Goal: Task Accomplishment & Management: Use online tool/utility

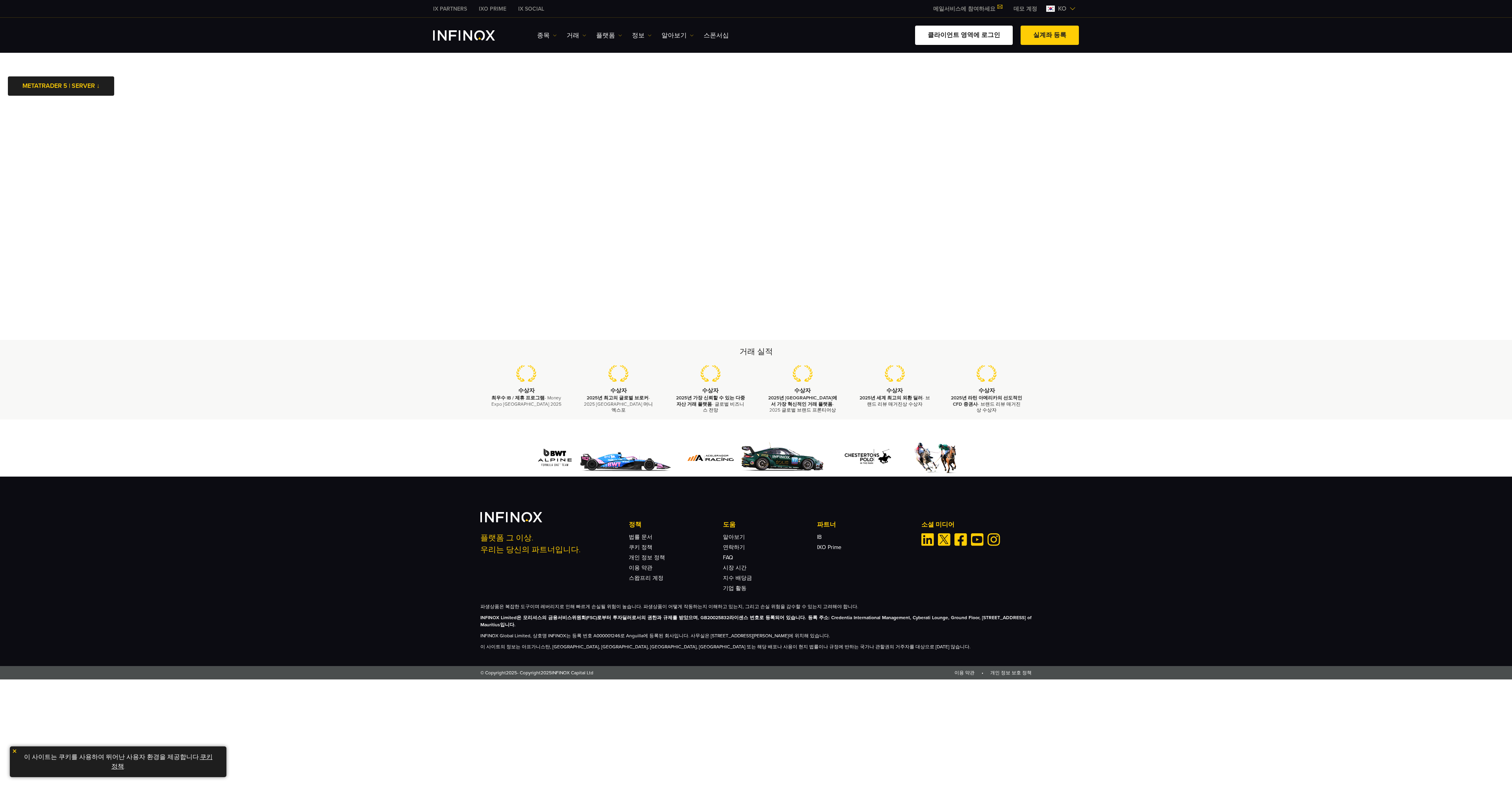
click at [958, 40] on link "클라이언트 영역에 로그인" at bounding box center [964, 36] width 98 height 20
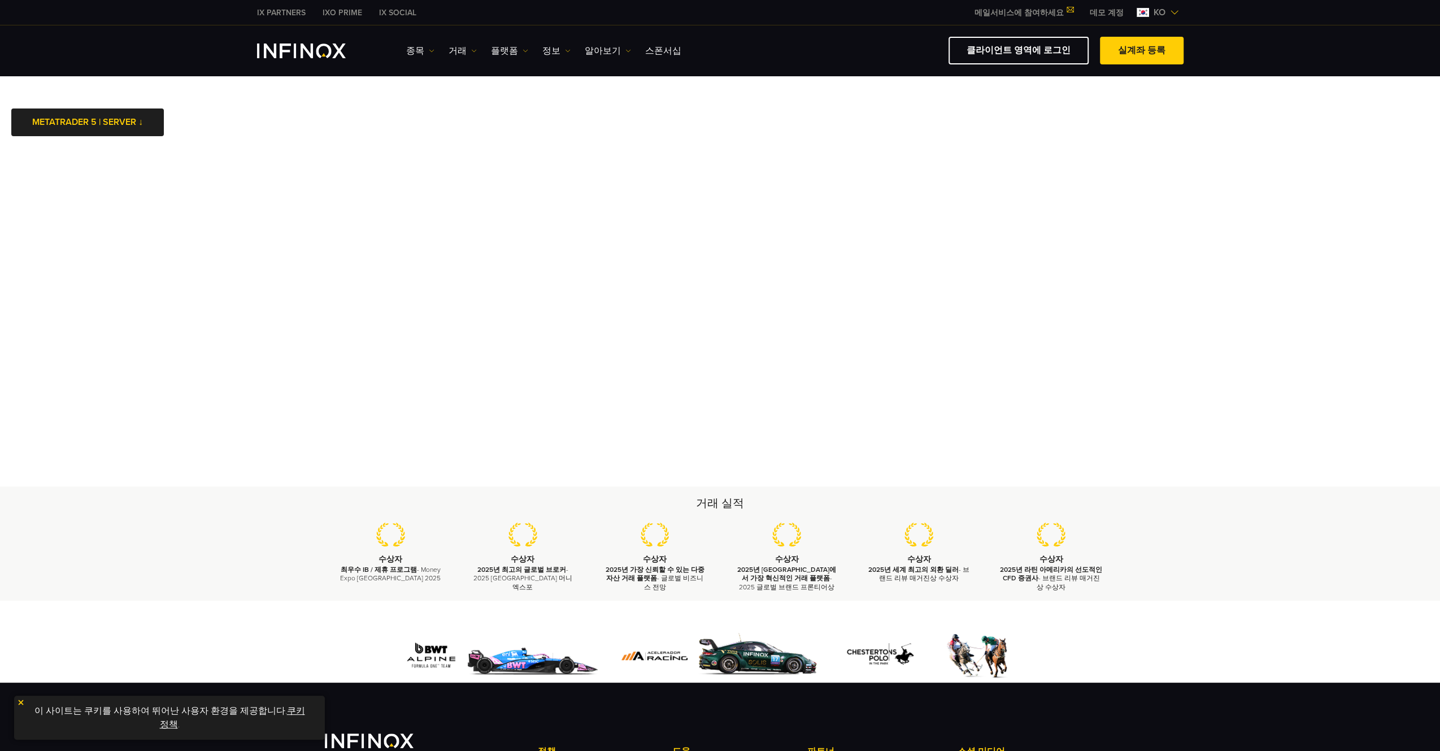
click at [216, 141] on body "IX PARTNERS IXO PRIME IX SOCIAL 메일서비스에 참여하세요 IX Daily와 투자 기회를 놓치지마세요! 지금 참여하세요!…" at bounding box center [720, 486] width 1440 height 973
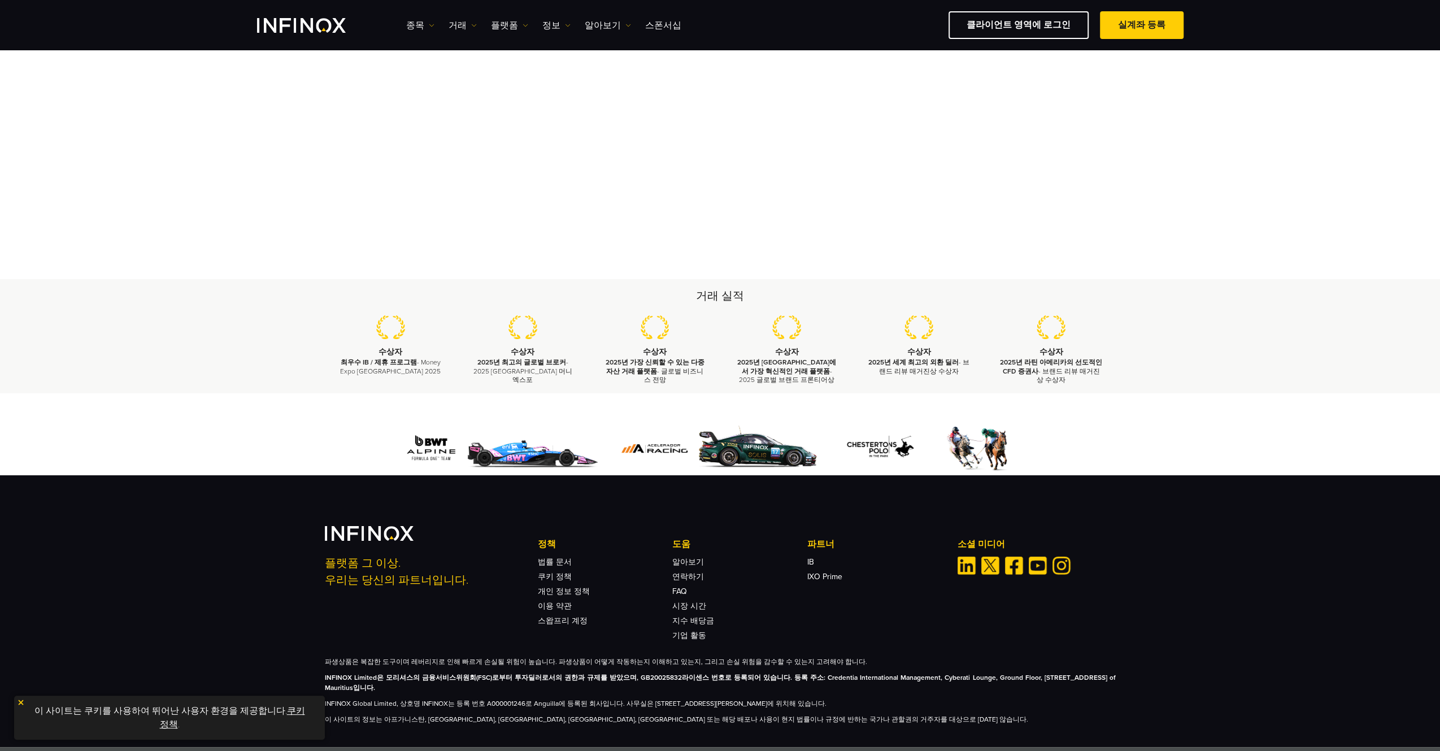
scroll to position [37, 0]
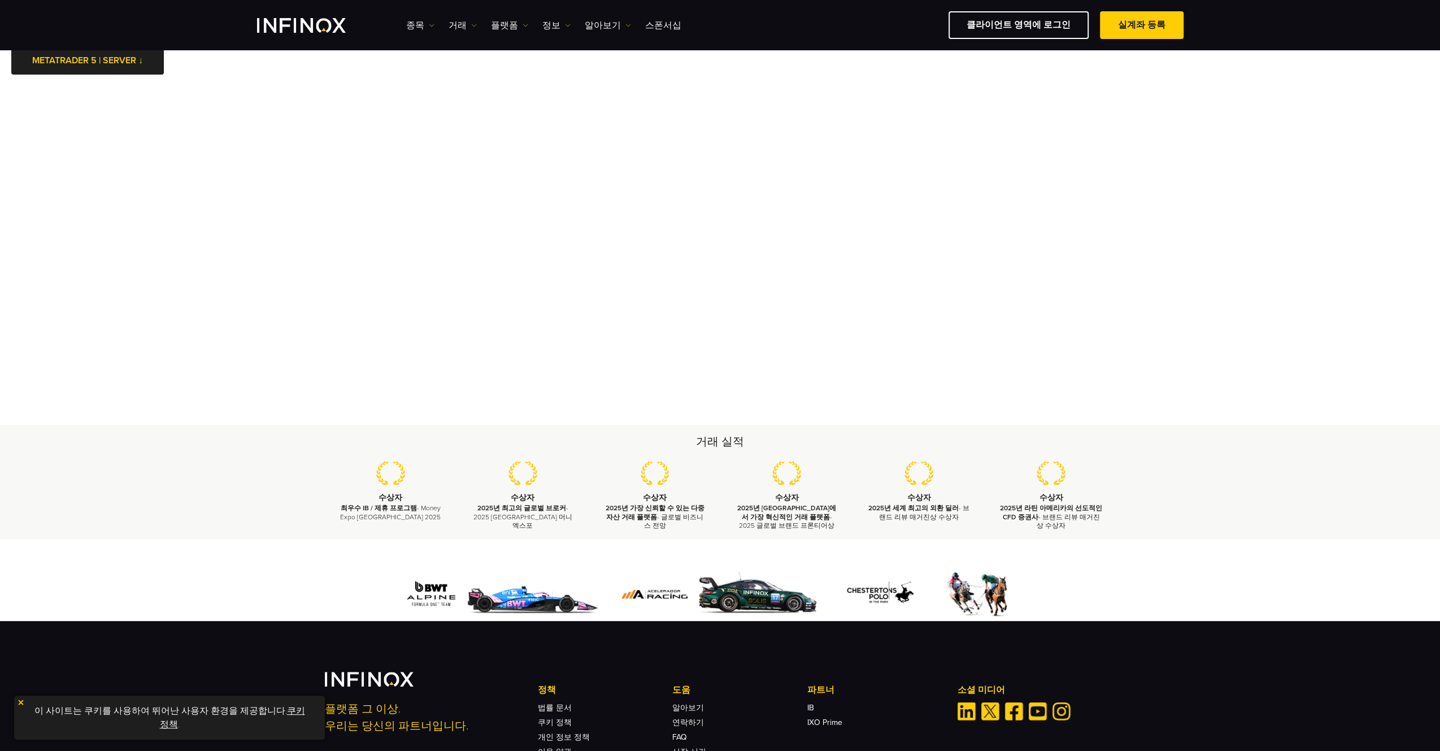
click at [1309, 528] on div "거래 실적 수상자 최우수 IB / 제휴 프로그램 - Money Expo Mexico 2025 수상자 2025년 최고의 글로벌 브로커 - 202…" at bounding box center [720, 482] width 1440 height 114
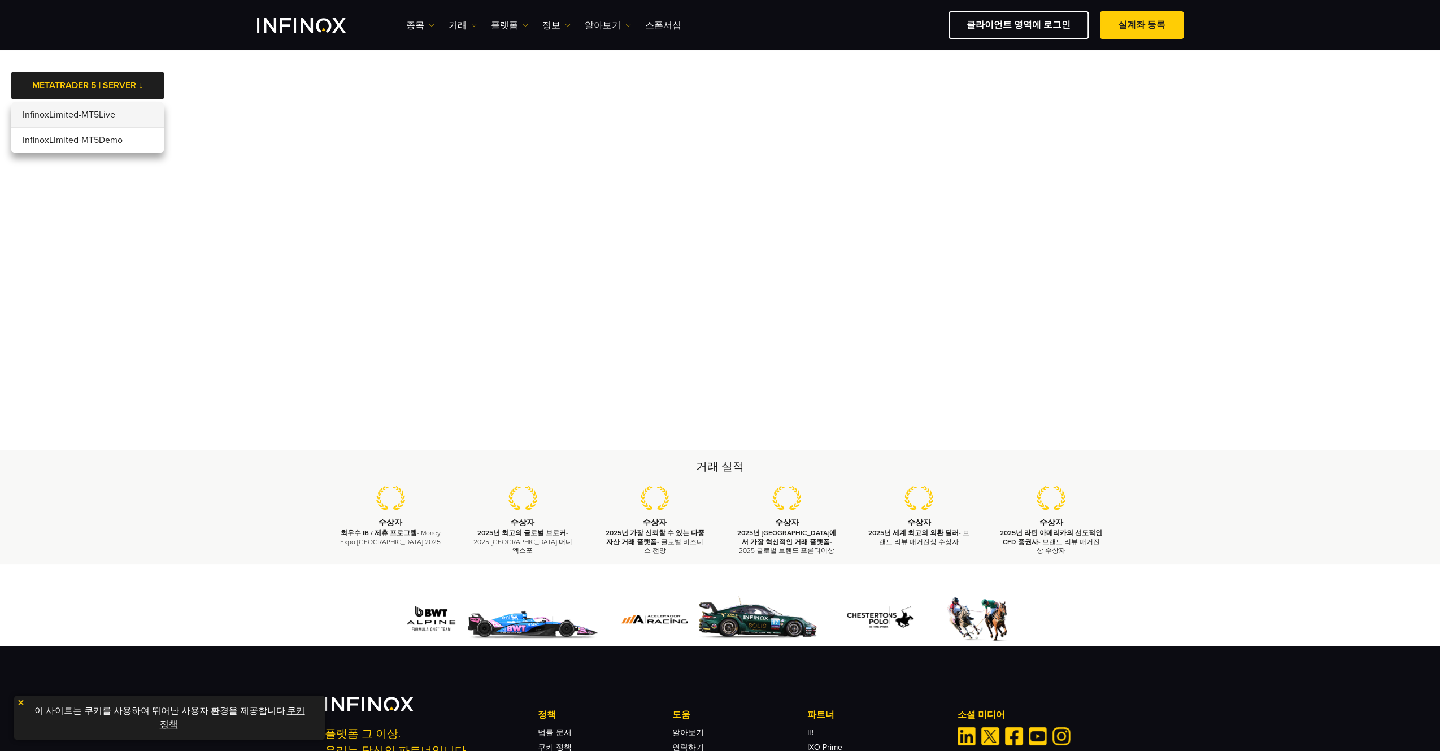
click at [130, 110] on li "InfinoxLimited-MT5Live" at bounding box center [87, 114] width 153 height 25
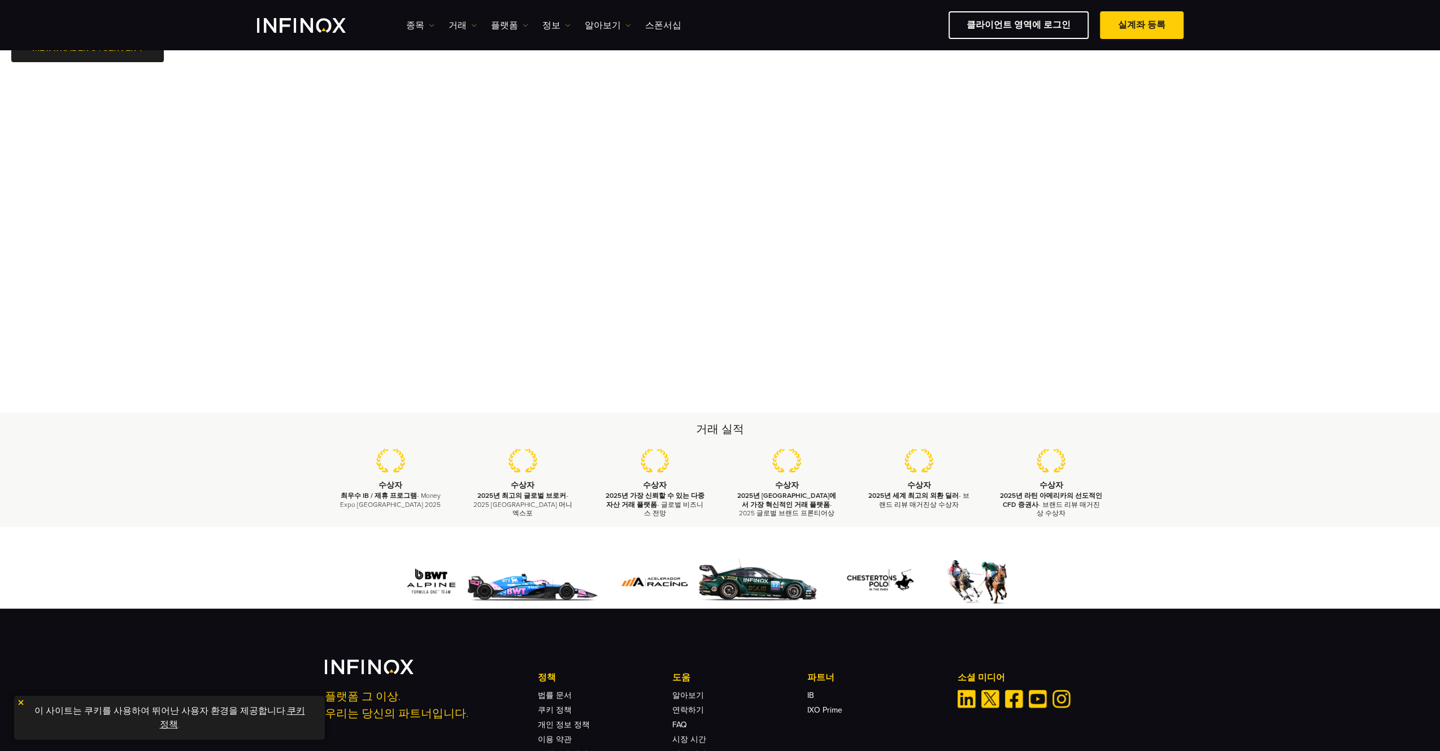
scroll to position [47, 0]
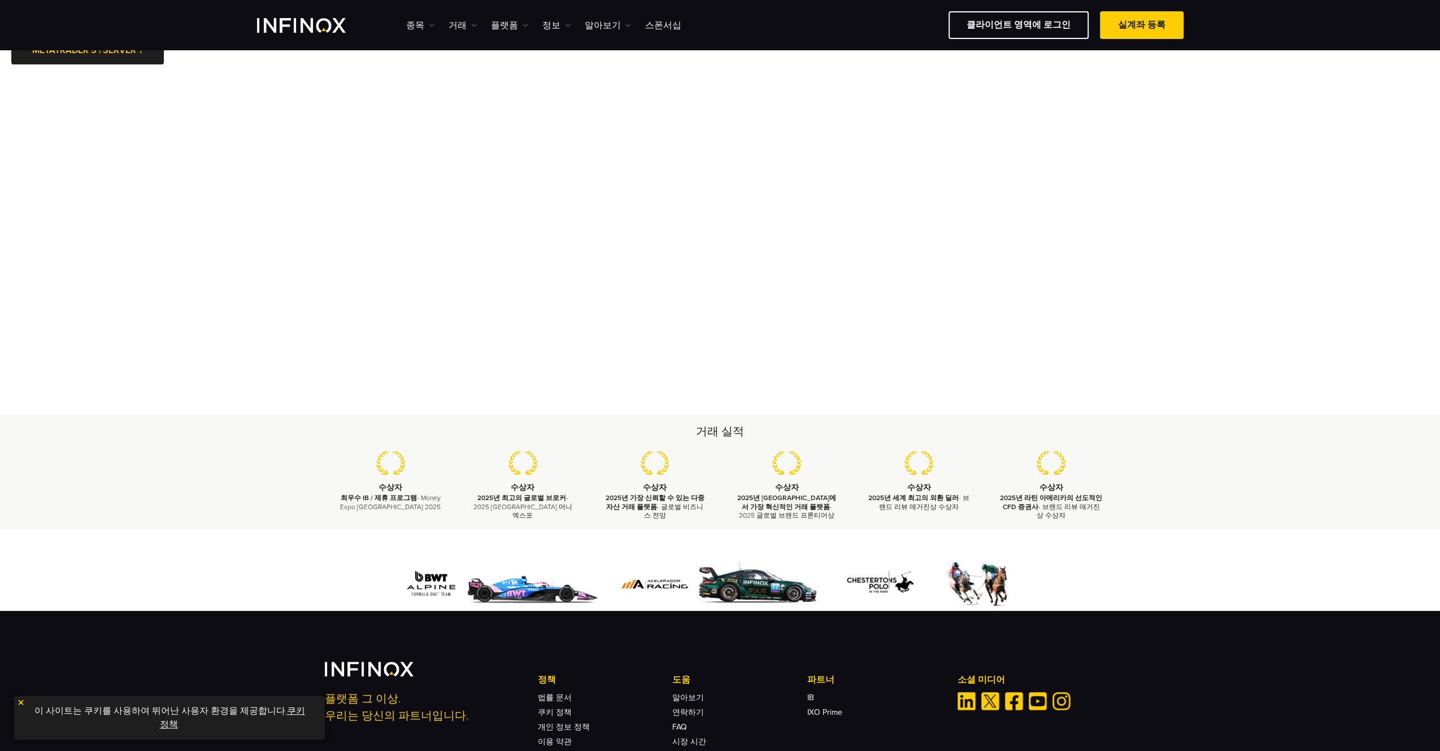
click at [1237, 490] on div "거래 실적 수상자 최우수 IB / 제휴 프로그램 - Money Expo Mexico 2025 수상자 2025년 최고의 글로벌 브로커 - 202…" at bounding box center [720, 472] width 1440 height 114
click at [1301, 481] on div "거래 실적 수상자 최우수 IB / 제휴 프로그램 - Money Expo Mexico 2025 수상자 2025년 최고의 글로벌 브로커 - 202…" at bounding box center [720, 472] width 1440 height 114
click at [1290, 497] on div "거래 실적 수상자 최우수 IB / 제휴 프로그램 - Money Expo Mexico 2025 수상자 2025년 최고의 글로벌 브로커 - 202…" at bounding box center [720, 472] width 1440 height 114
click at [1350, 546] on div at bounding box center [720, 570] width 1440 height 82
drag, startPoint x: 164, startPoint y: 603, endPoint x: 167, endPoint y: 591, distance: 12.3
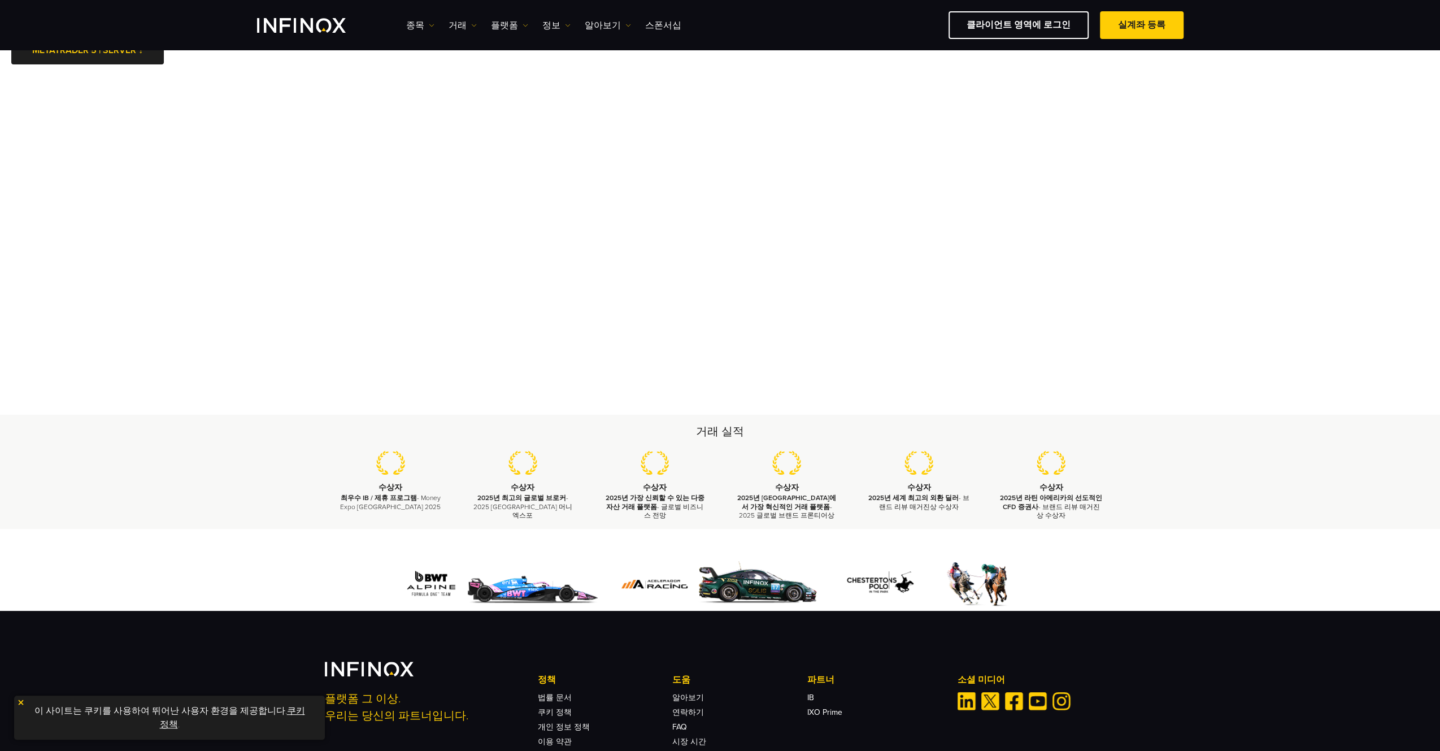
click at [165, 602] on div at bounding box center [720, 570] width 1440 height 82
click at [1286, 585] on div at bounding box center [720, 570] width 1440 height 82
click at [1256, 462] on div "거래 실적 수상자 최우수 IB / 제휴 프로그램 - Money Expo Mexico 2025 수상자 2025년 최고의 글로벌 브로커 - 202…" at bounding box center [720, 472] width 1440 height 114
click at [1323, 493] on div "거래 실적 수상자 최우수 IB / 제휴 프로그램 - Money Expo Mexico 2025 수상자 2025년 최고의 글로벌 브로커 - 202…" at bounding box center [720, 472] width 1440 height 114
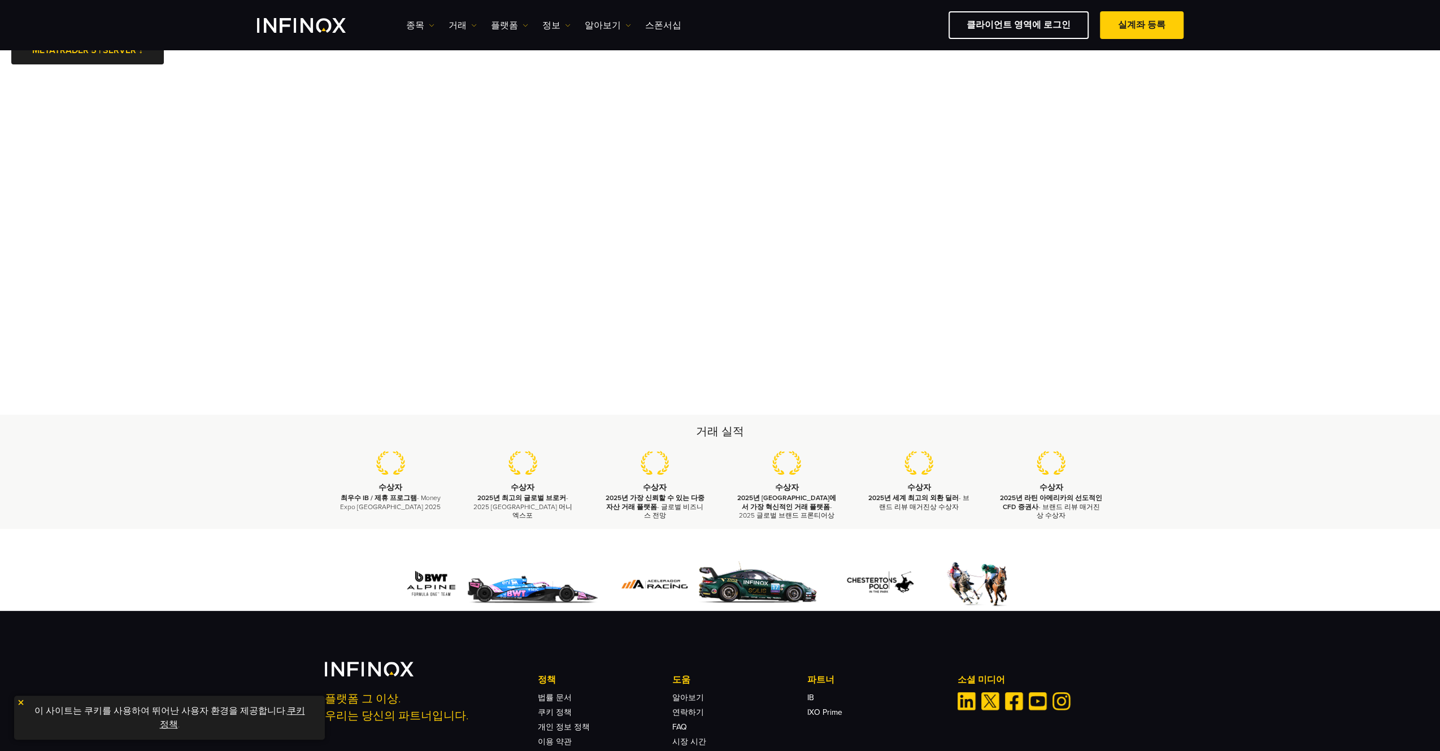
click at [71, 517] on div "거래 실적 수상자 최우수 IB / 제휴 프로그램 - Money Expo Mexico 2025 수상자 2025년 최고의 글로벌 브로커 - 202…" at bounding box center [720, 472] width 1440 height 114
click at [70, 485] on div "거래 실적 수상자 최우수 IB / 제휴 프로그램 - Money Expo Mexico 2025 수상자 2025년 최고의 글로벌 브로커 - 202…" at bounding box center [720, 472] width 1440 height 114
click at [60, 544] on div at bounding box center [720, 570] width 1440 height 82
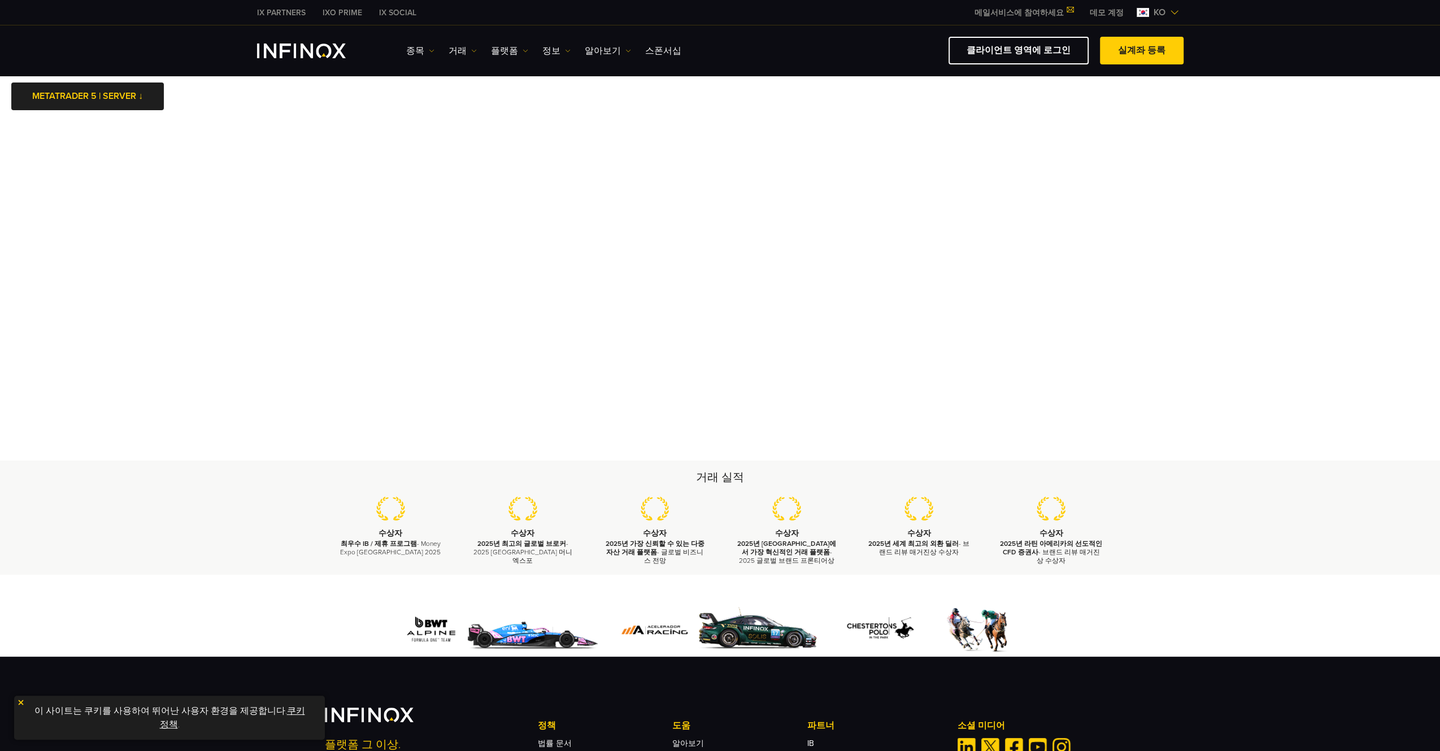
scroll to position [10, 0]
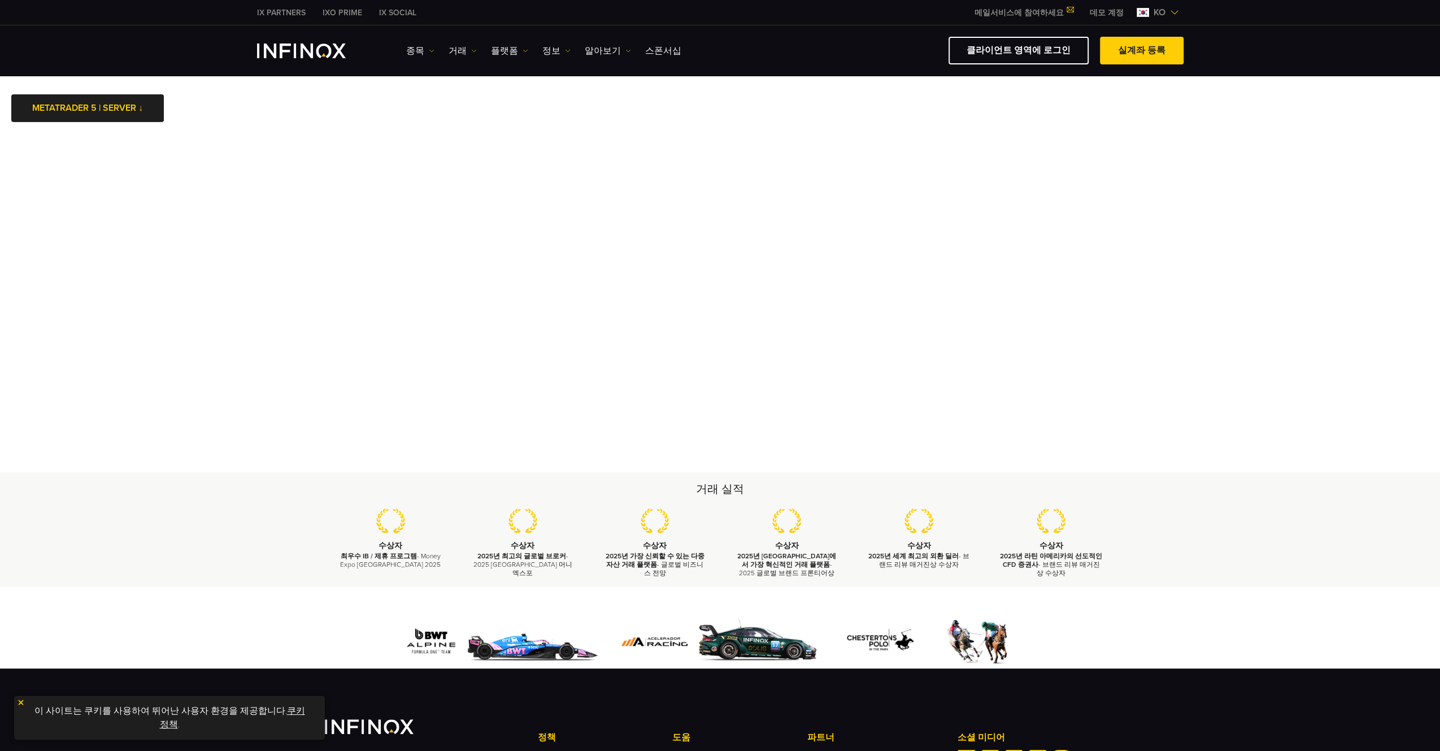
click at [21, 568] on div "거래 실적 수상자 최우수 IB / 제휴 프로그램 - Money Expo Mexico 2025 수상자 2025년 최고의 글로벌 브로커 - 202…" at bounding box center [720, 529] width 1440 height 114
click at [1263, 501] on div "거래 실적 수상자 최우수 IB / 제휴 프로그램 - Money Expo Mexico 2025 수상자 2025년 최고의 글로벌 브로커 - 202…" at bounding box center [720, 529] width 1440 height 114
click at [70, 574] on div "거래 실적 수상자 최우수 IB / 제휴 프로그램 - Money Expo Mexico 2025 수상자 2025년 최고의 글로벌 브로커 - 202…" at bounding box center [720, 529] width 1440 height 114
drag, startPoint x: 1279, startPoint y: 476, endPoint x: 1267, endPoint y: 472, distance: 12.3
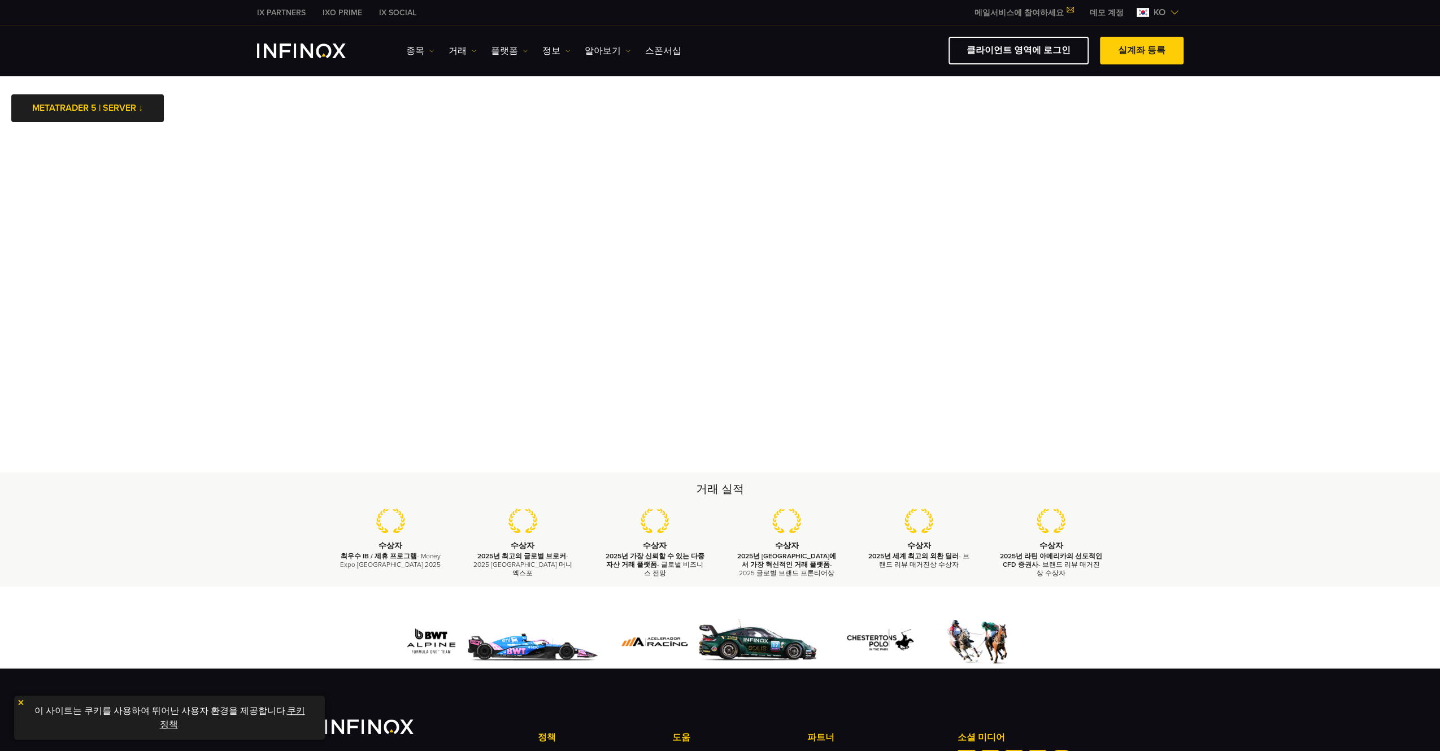
click at [1279, 476] on div "거래 실적 수상자 최우수 IB / 제휴 프로그램 - Money Expo Mexico 2025 수상자 2025년 최고의 글로벌 브로커 - 202…" at bounding box center [720, 529] width 1440 height 114
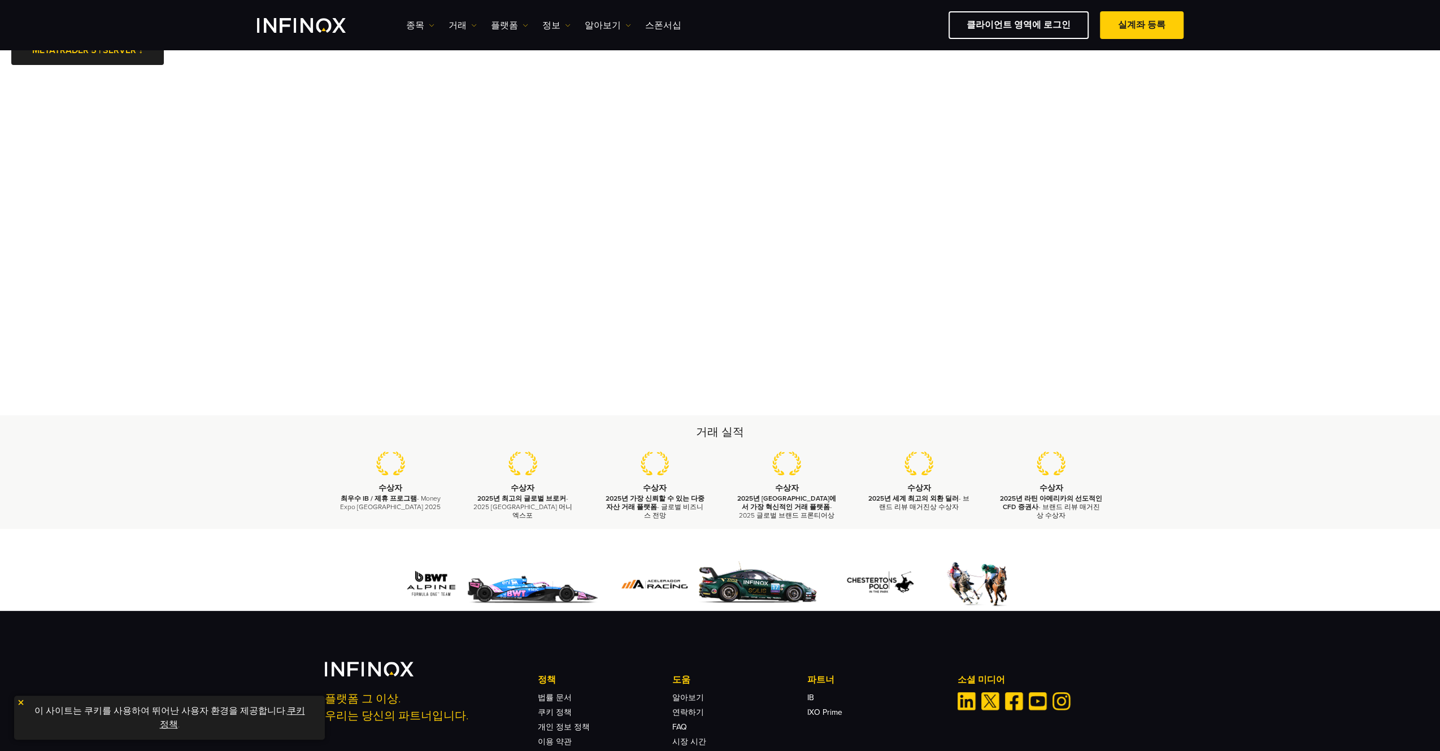
scroll to position [47, 0]
click at [69, 462] on div "거래 실적 수상자 최우수 IB / 제휴 프로그램 - Money Expo Mexico 2025 수상자 2025년 최고의 글로벌 브로커 - 202…" at bounding box center [720, 472] width 1440 height 114
click at [0, 531] on div at bounding box center [720, 570] width 1440 height 82
click at [1244, 468] on div "거래 실적 수상자 최우수 IB / 제휴 프로그램 - Money Expo Mexico 2025 수상자 2025년 최고의 글로벌 브로커 - 202…" at bounding box center [720, 472] width 1440 height 114
click at [1254, 491] on div "거래 실적 수상자 최우수 IB / 제휴 프로그램 - Money Expo Mexico 2025 수상자 2025년 최고의 글로벌 브로커 - 202…" at bounding box center [720, 472] width 1440 height 114
